Goal: Go to known website: Access a specific website the user already knows

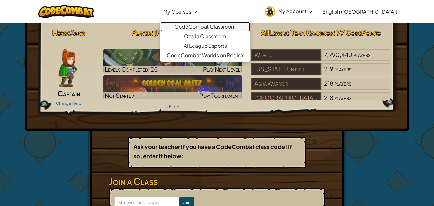
click at [209, 26] on link "CodeCombat Classroom" at bounding box center [205, 27] width 90 height 10
click at [221, 25] on link "CodeCombat Classroom" at bounding box center [205, 27] width 90 height 10
click at [235, 29] on link "CodeCombat Classroom" at bounding box center [205, 27] width 90 height 10
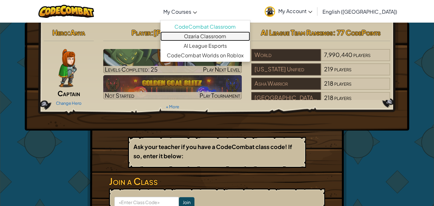
click at [228, 36] on link "Ozaria Classroom" at bounding box center [205, 36] width 90 height 10
